Goal: Information Seeking & Learning: Learn about a topic

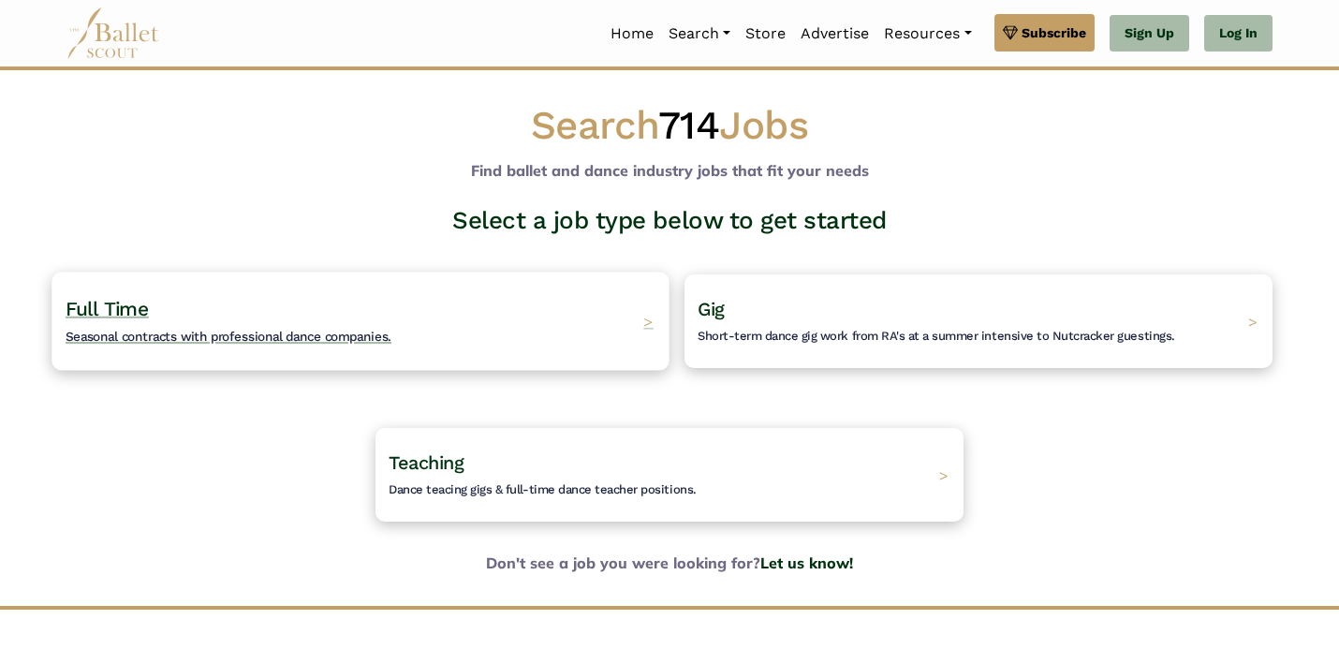
click at [300, 338] on span "Seasonal contracts with professional dance companies." at bounding box center [229, 336] width 326 height 15
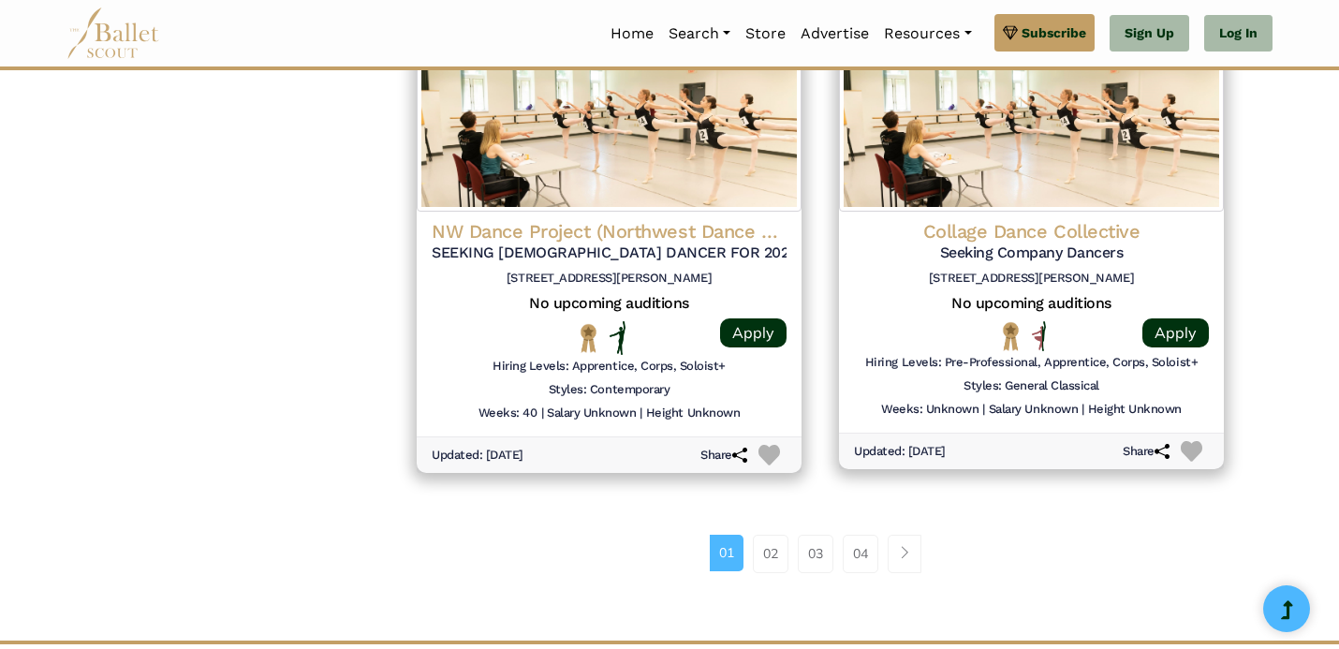
scroll to position [2429, 0]
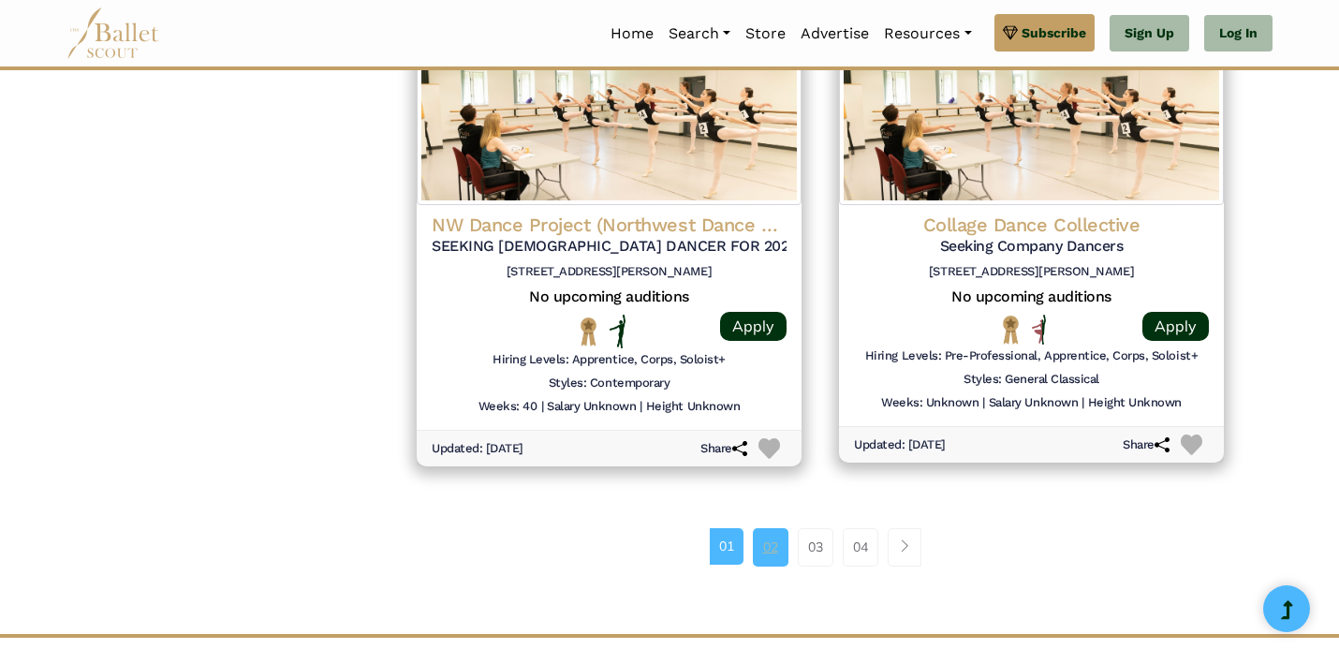
click at [762, 543] on link "02" at bounding box center [771, 546] width 36 height 37
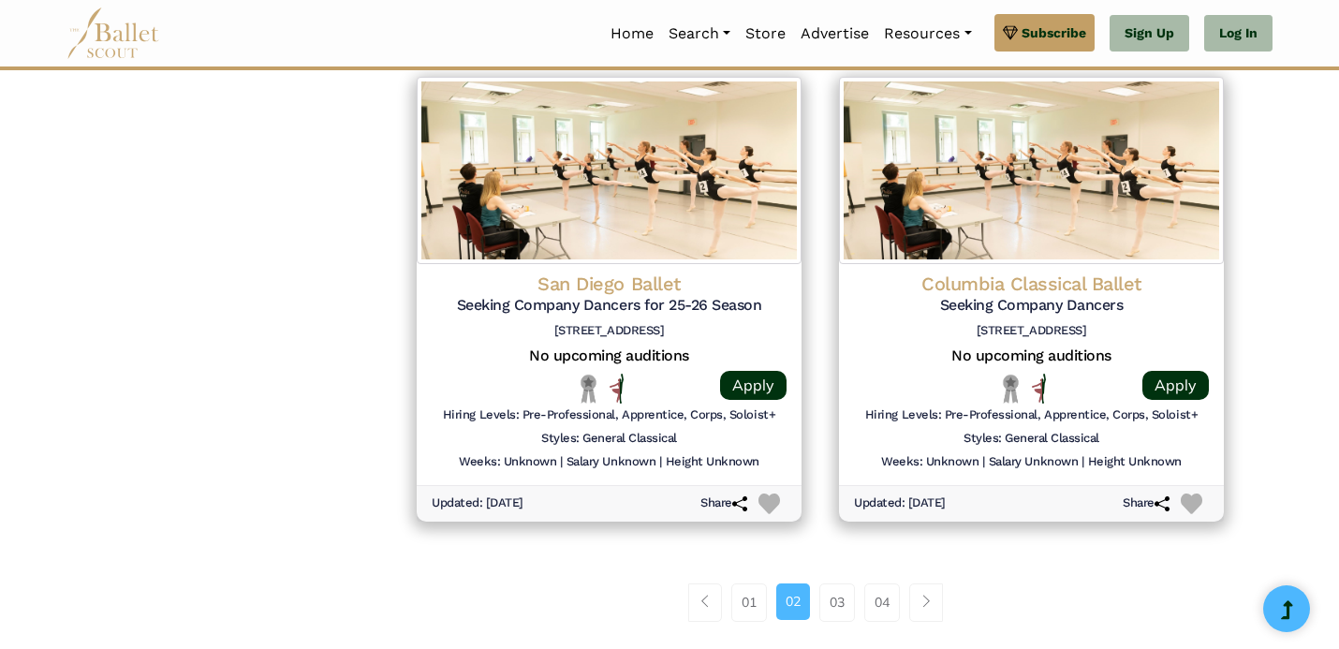
scroll to position [2368, 0]
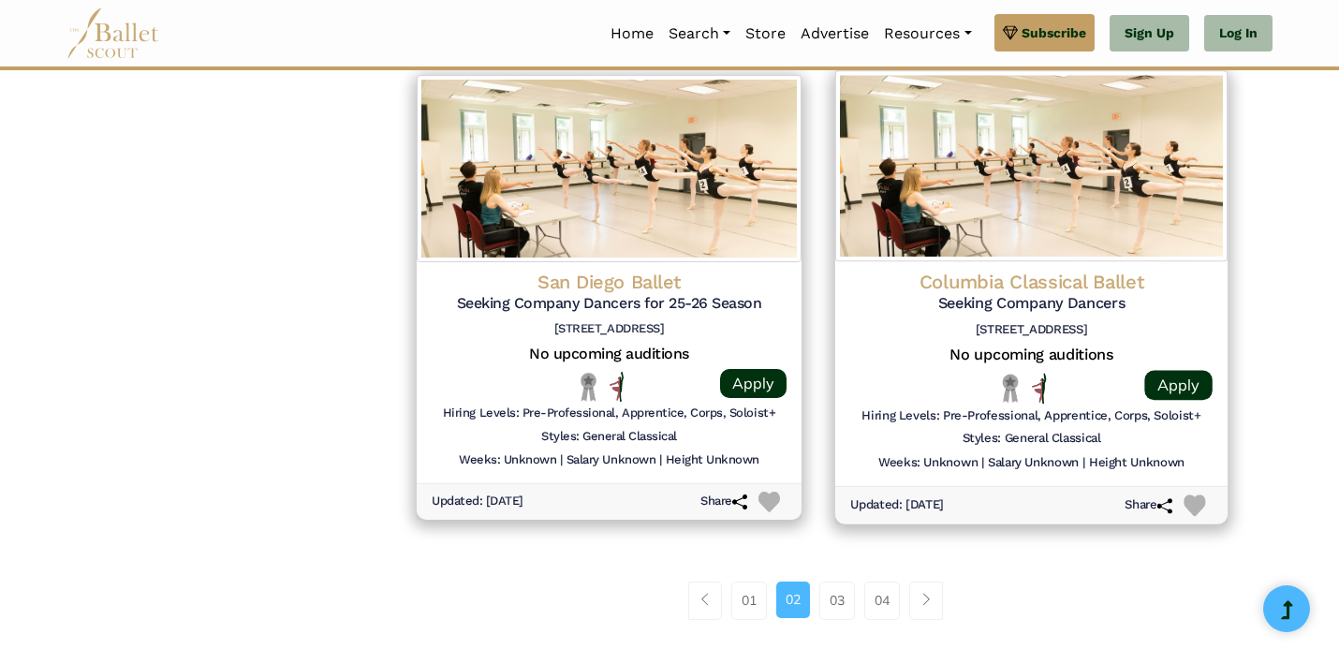
click at [1031, 306] on h5 "Seeking Company Dancers" at bounding box center [1031, 304] width 362 height 20
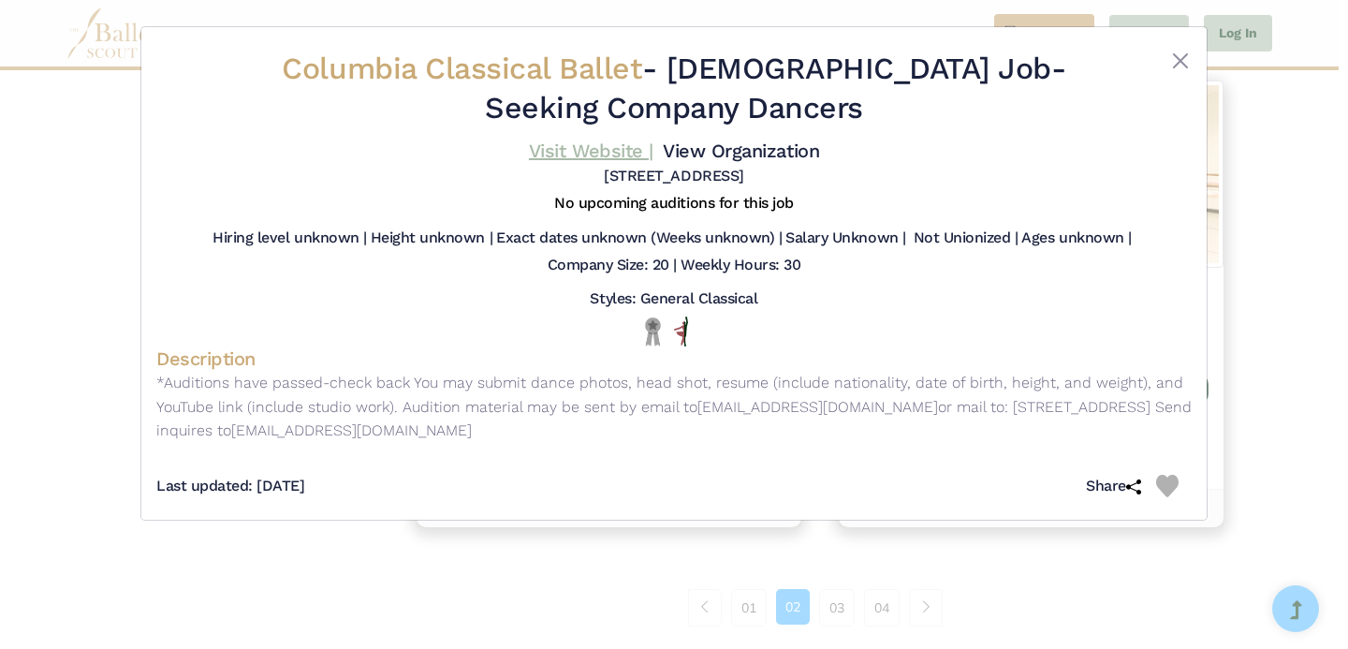
click at [615, 155] on link "Visit Website |" at bounding box center [591, 150] width 124 height 22
click at [1178, 66] on button "Close" at bounding box center [1180, 61] width 22 height 22
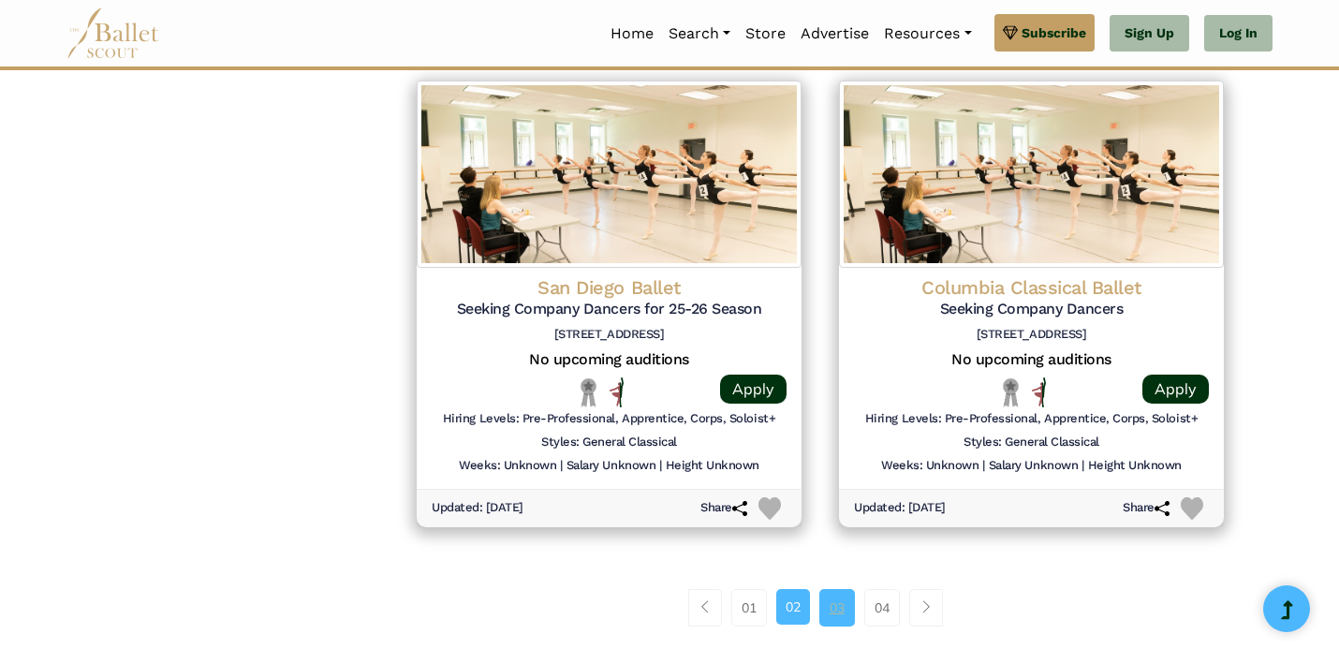
click at [831, 598] on link "03" at bounding box center [837, 607] width 36 height 37
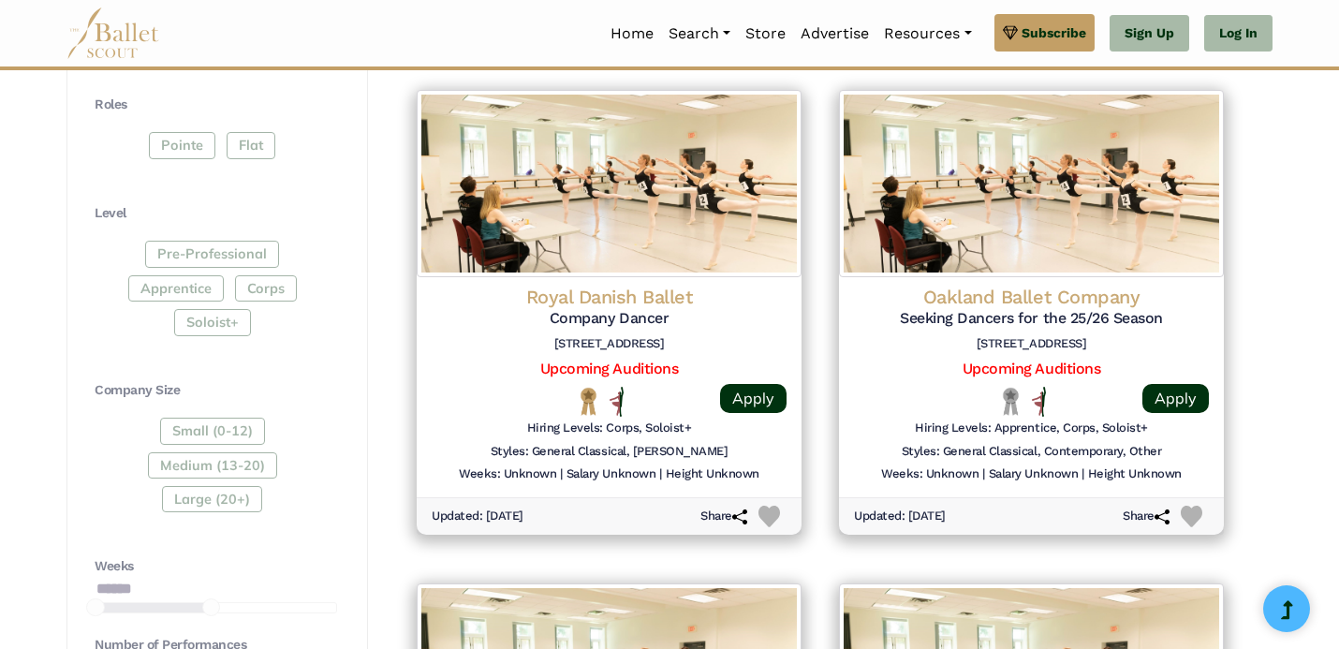
scroll to position [875, 0]
